Goal: Complete application form

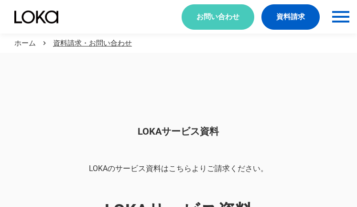
scroll to position [803, 0]
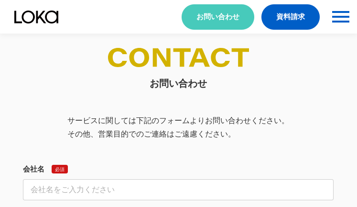
select select "その他"
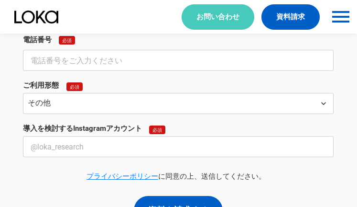
select select "その他"
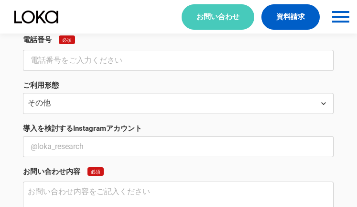
scroll to position [354, 0]
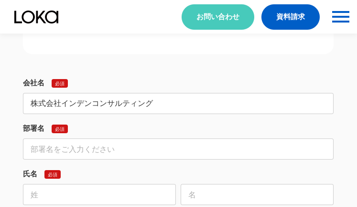
type input "株式会社インデンコンサルティング"
type input "営業部"
type input "[PERSON_NAME]"
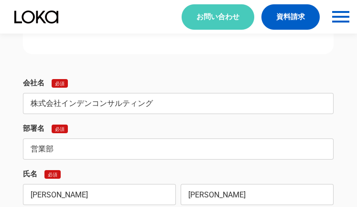
type input "[PERSON_NAME]"
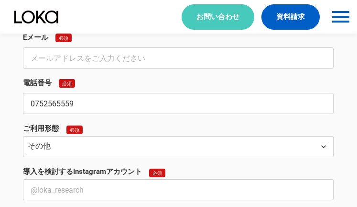
type input "0752565559"
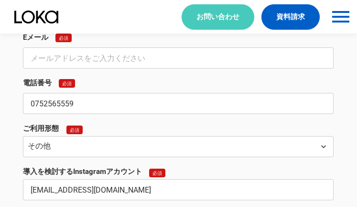
type input "[EMAIL_ADDRESS][DOMAIN_NAME]"
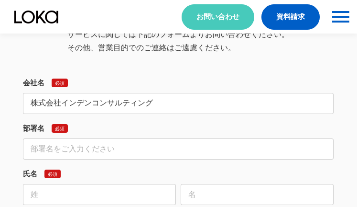
type input "株式会社インデンコンサルティング"
type input "営業部"
type input "[PERSON_NAME]"
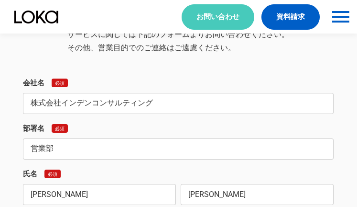
type input "[PERSON_NAME]"
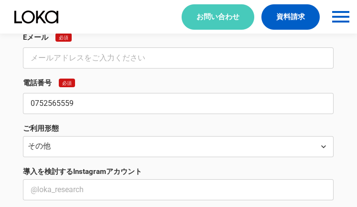
type input "0752565559"
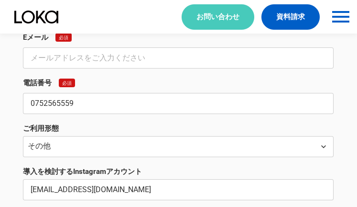
type input "[EMAIL_ADDRESS][DOMAIN_NAME]"
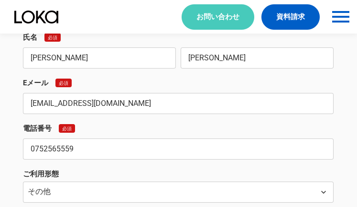
type input "[EMAIL_ADDRESS][DOMAIN_NAME]"
type textarea "新規顧客の開拓で苦労されていませんか？ 弊社のサービスなら、貴社の商品やサービスについて掲載するだけで、見込み顧客からの問い合わせを獲得できます。 ノーリスク…"
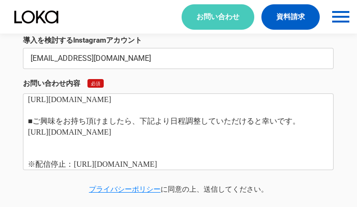
scroll to position [0, 0]
